Goal: Task Accomplishment & Management: Use online tool/utility

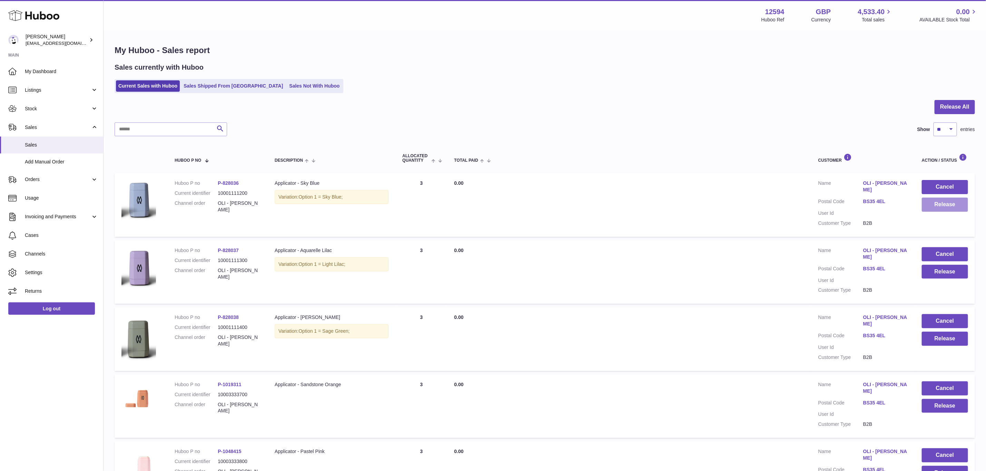
click at [948, 204] on button "Release" at bounding box center [945, 205] width 46 height 14
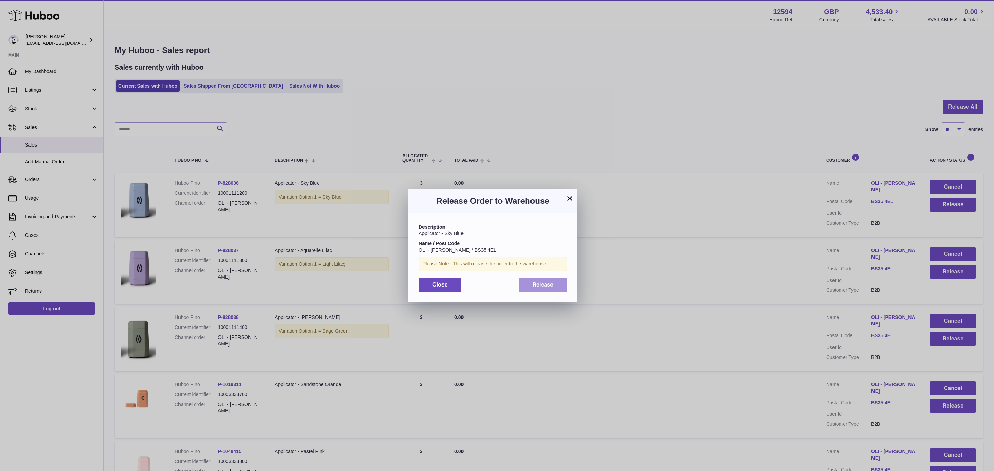
click at [538, 280] on button "Release" at bounding box center [543, 285] width 49 height 14
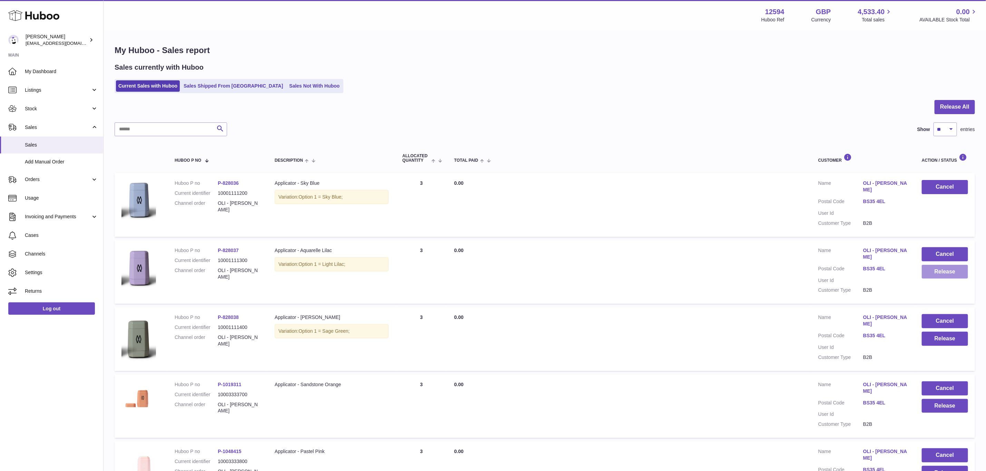
click at [950, 270] on button "Release" at bounding box center [945, 272] width 46 height 14
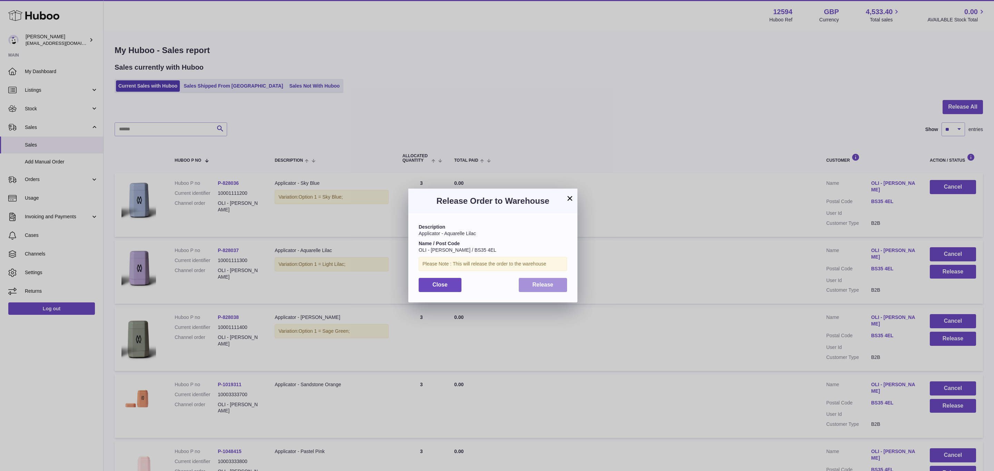
click at [527, 285] on button "Release" at bounding box center [543, 285] width 49 height 14
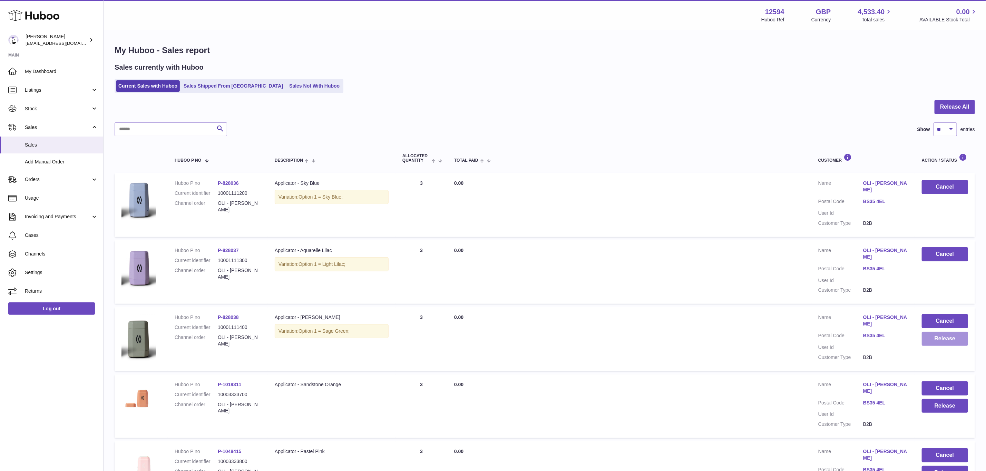
click at [946, 332] on button "Release" at bounding box center [945, 339] width 46 height 14
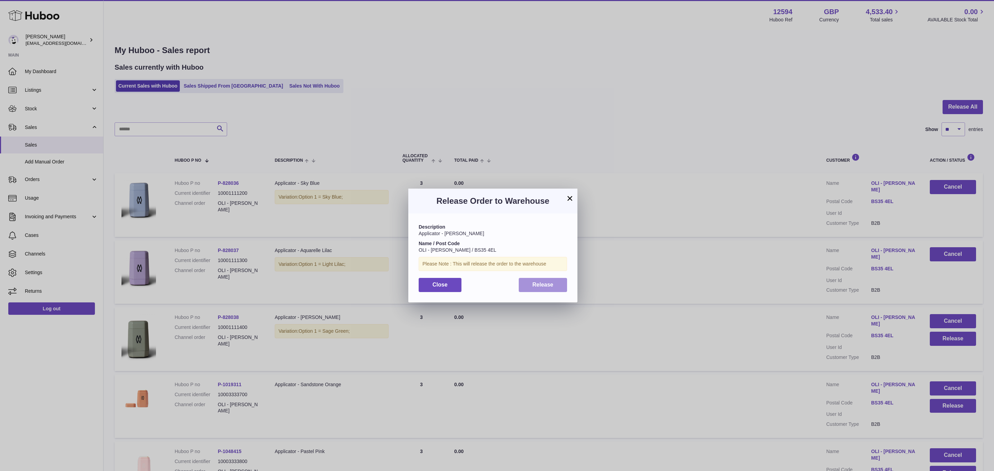
click at [539, 283] on span "Release" at bounding box center [543, 285] width 21 height 6
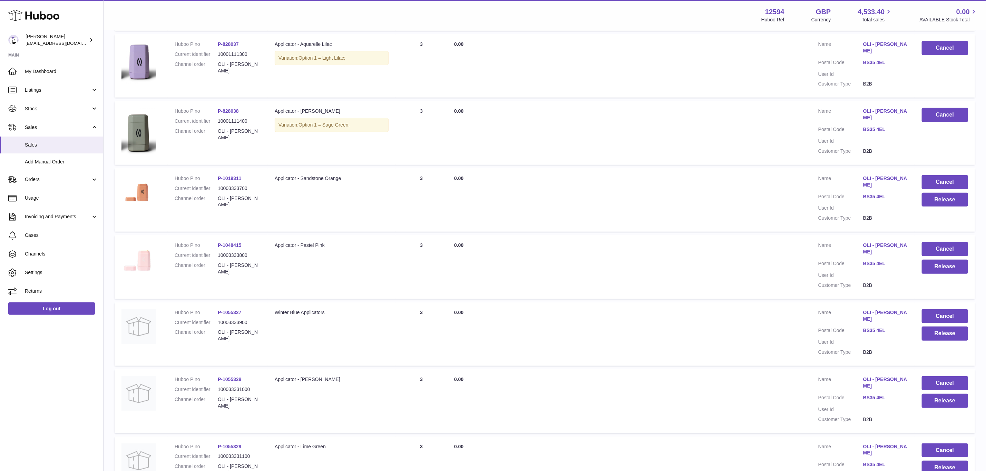
scroll to position [206, 0]
click at [947, 193] on button "Release" at bounding box center [945, 200] width 46 height 14
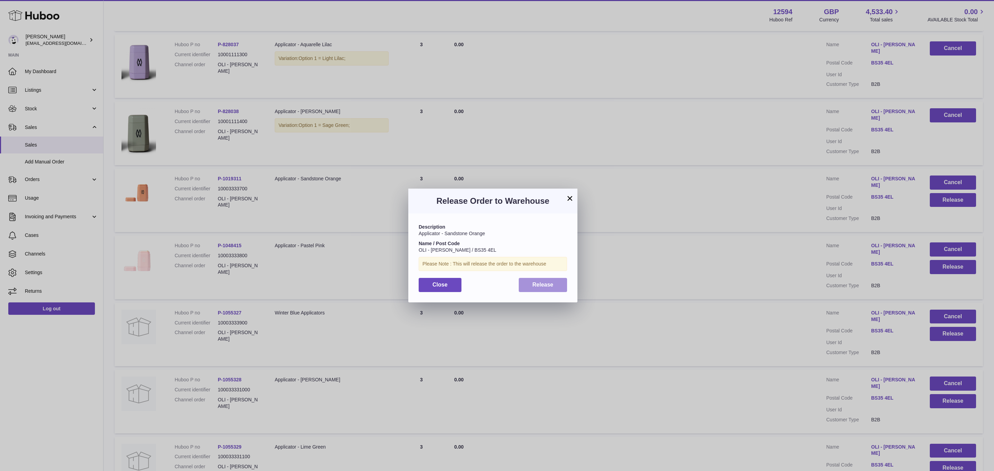
click at [535, 282] on span "Release" at bounding box center [543, 285] width 21 height 6
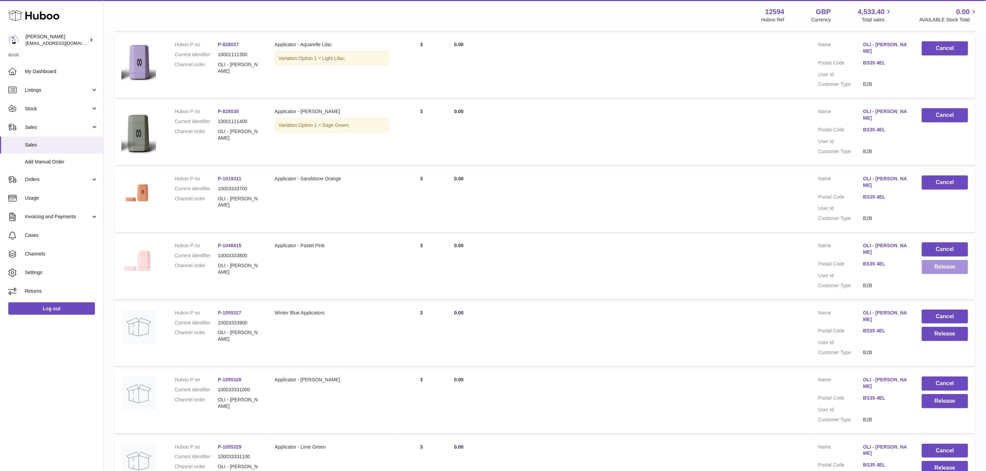
click at [946, 260] on button "Release" at bounding box center [945, 267] width 46 height 14
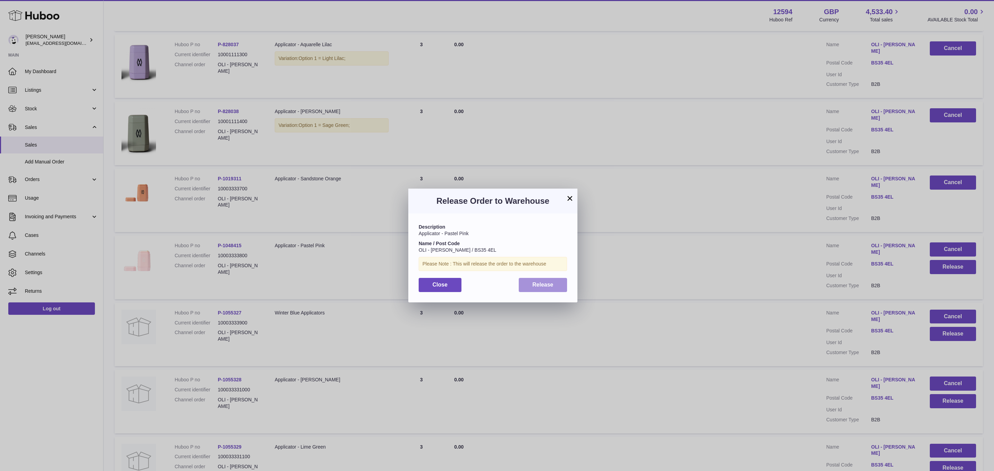
click at [525, 287] on button "Release" at bounding box center [543, 285] width 49 height 14
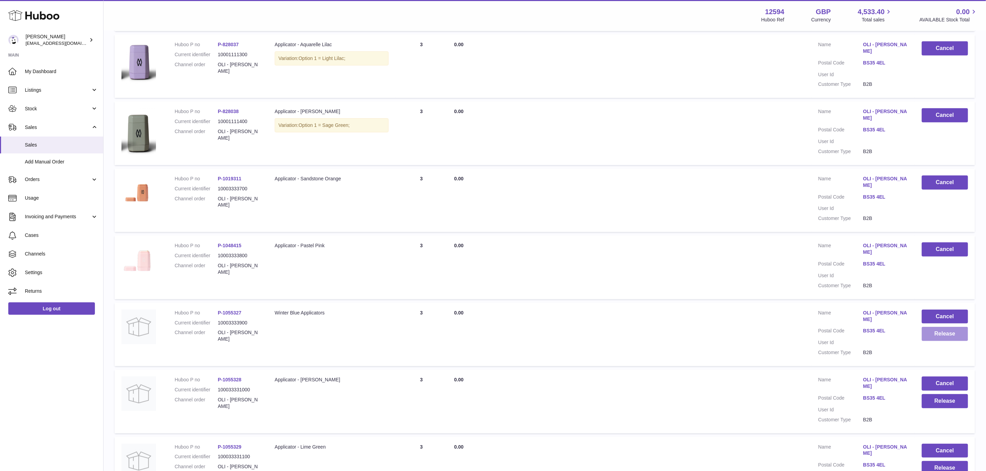
click at [948, 327] on button "Release" at bounding box center [945, 334] width 46 height 14
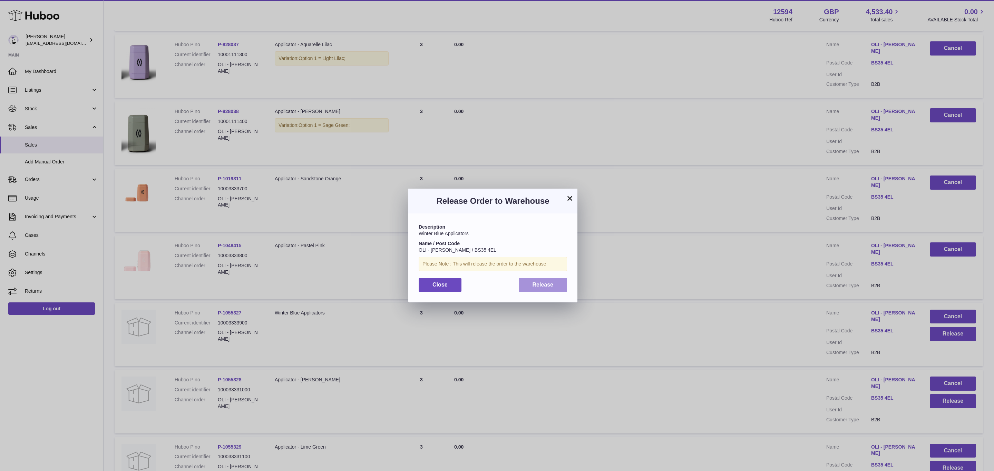
click at [533, 288] on span "Release" at bounding box center [543, 285] width 21 height 6
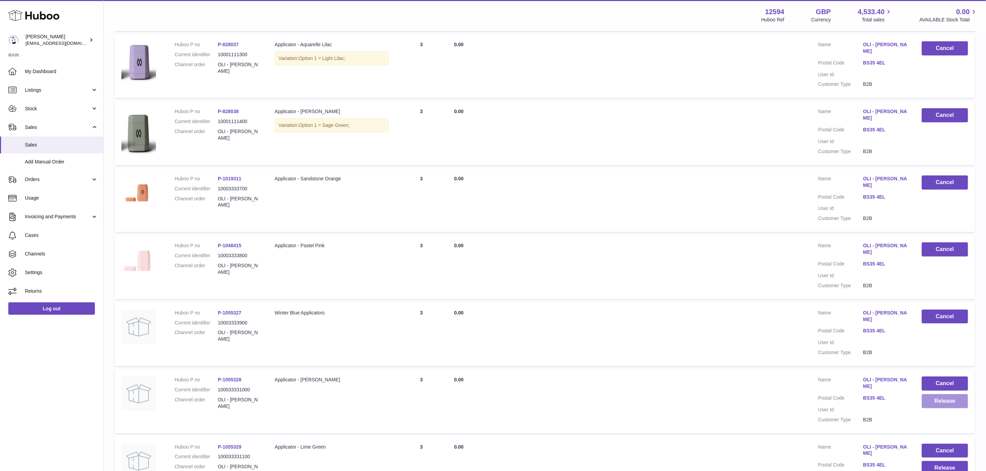
click at [950, 394] on button "Release" at bounding box center [945, 401] width 46 height 14
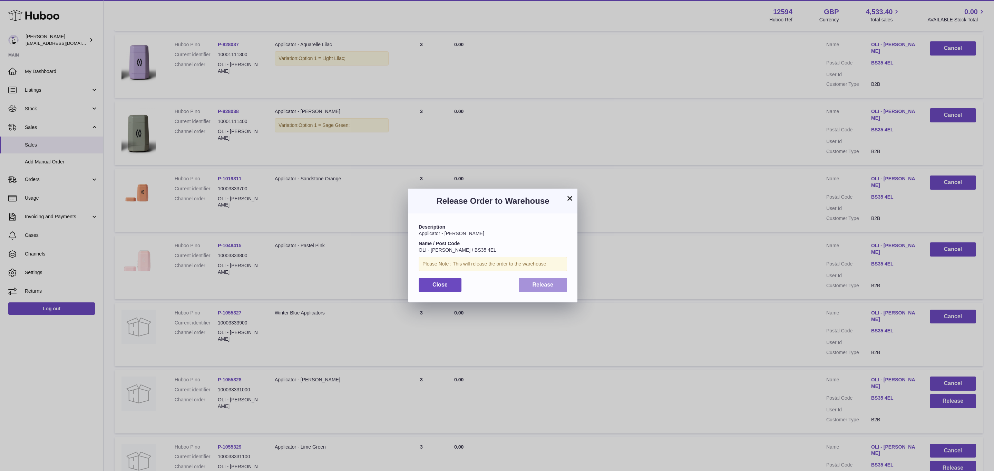
click at [538, 282] on span "Release" at bounding box center [543, 285] width 21 height 6
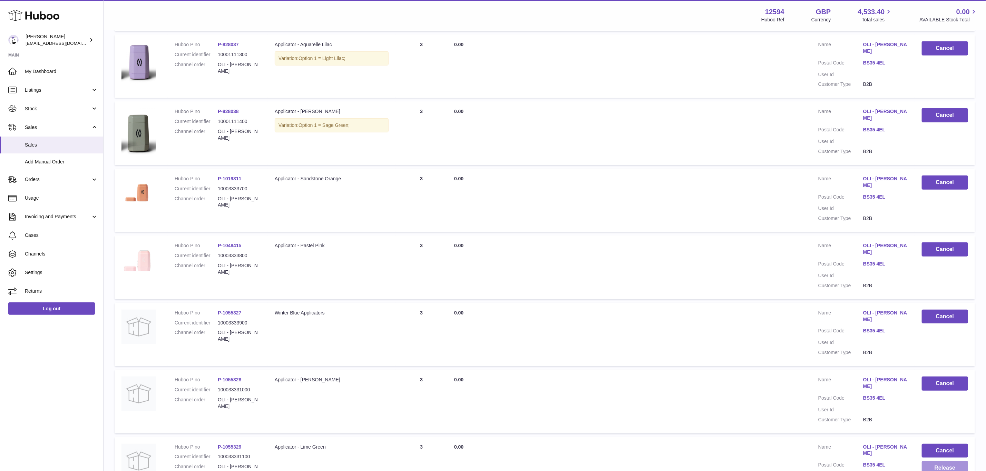
click at [954, 461] on button "Release" at bounding box center [945, 468] width 46 height 14
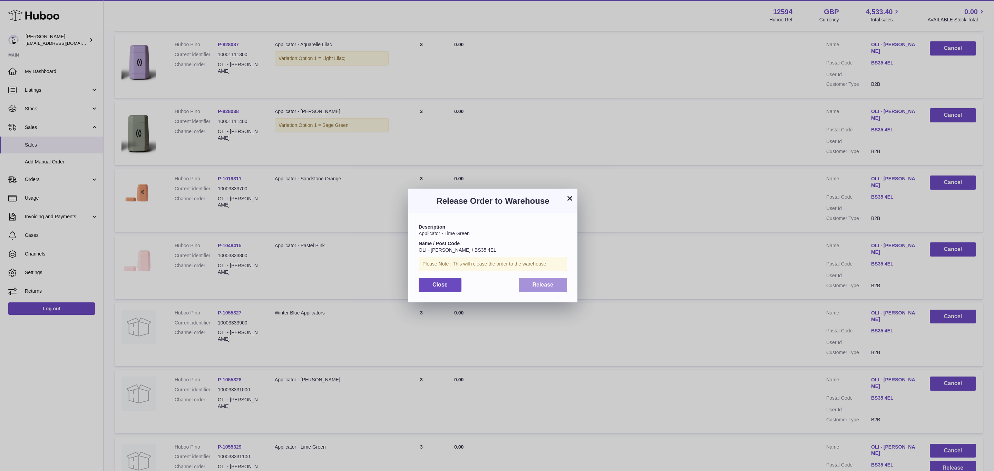
click at [526, 284] on button "Release" at bounding box center [543, 285] width 49 height 14
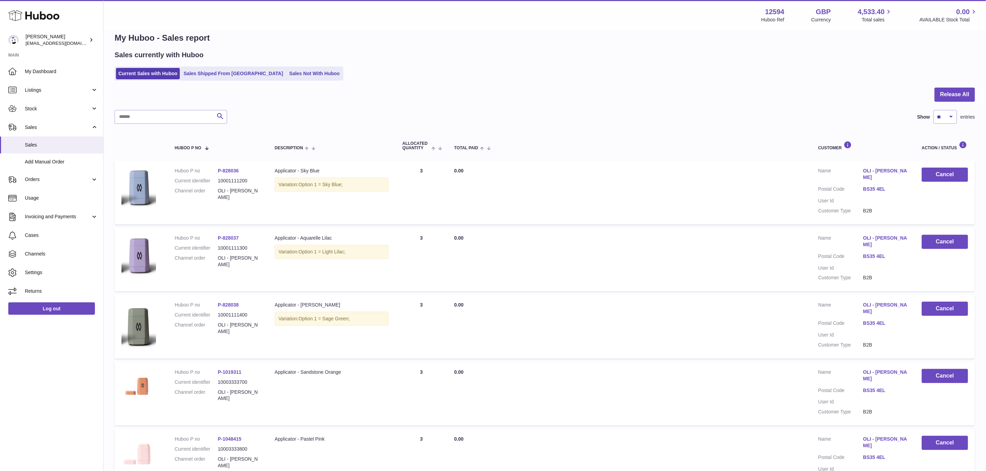
scroll to position [0, 0]
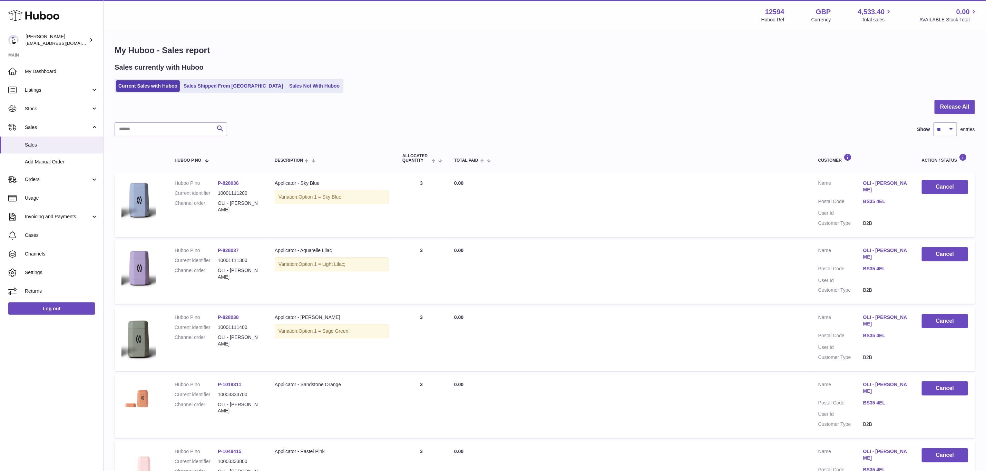
click at [654, 63] on div "Sales currently with Huboo" at bounding box center [545, 67] width 860 height 9
